Goal: Book appointment/travel/reservation

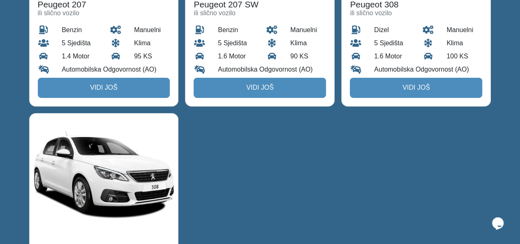
scroll to position [1481, 0]
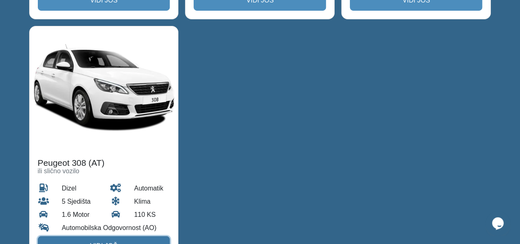
click at [136, 236] on link "Vidi još" at bounding box center [104, 246] width 132 height 20
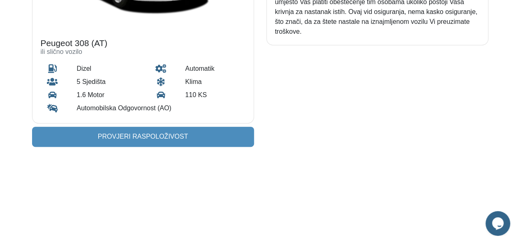
scroll to position [165, 0]
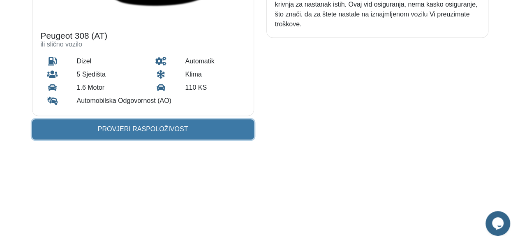
click at [185, 135] on link "Provjeri raspoloživost" at bounding box center [143, 129] width 222 height 20
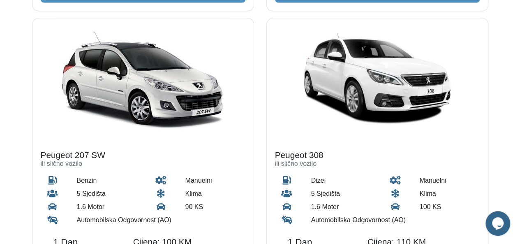
scroll to position [741, 0]
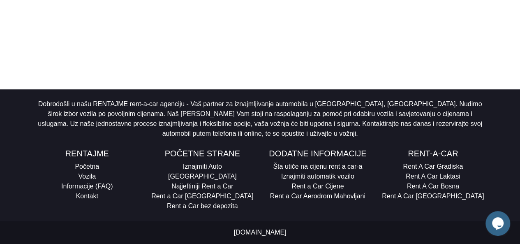
scroll to position [165, 0]
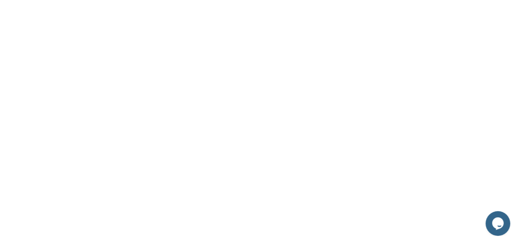
scroll to position [1789, 0]
